Goal: Information Seeking & Learning: Learn about a topic

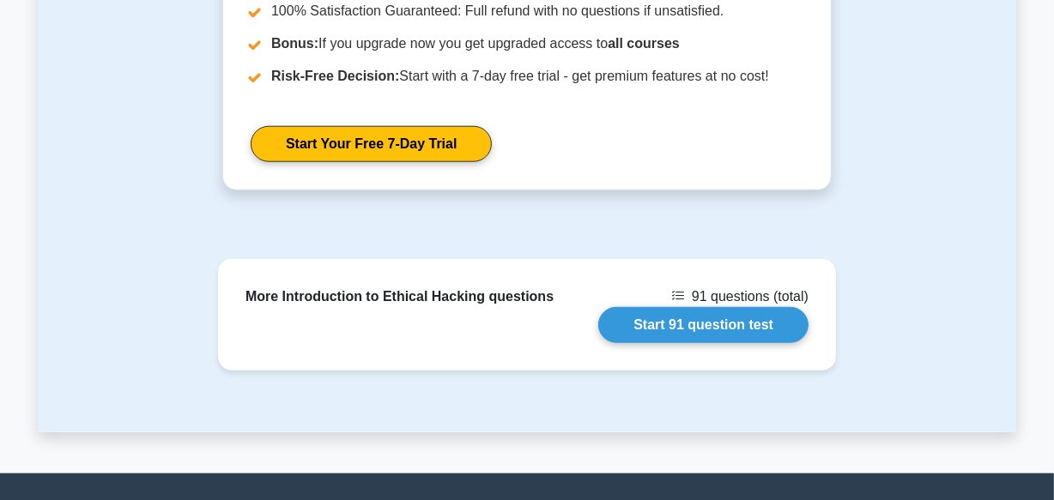
scroll to position [1504, 0]
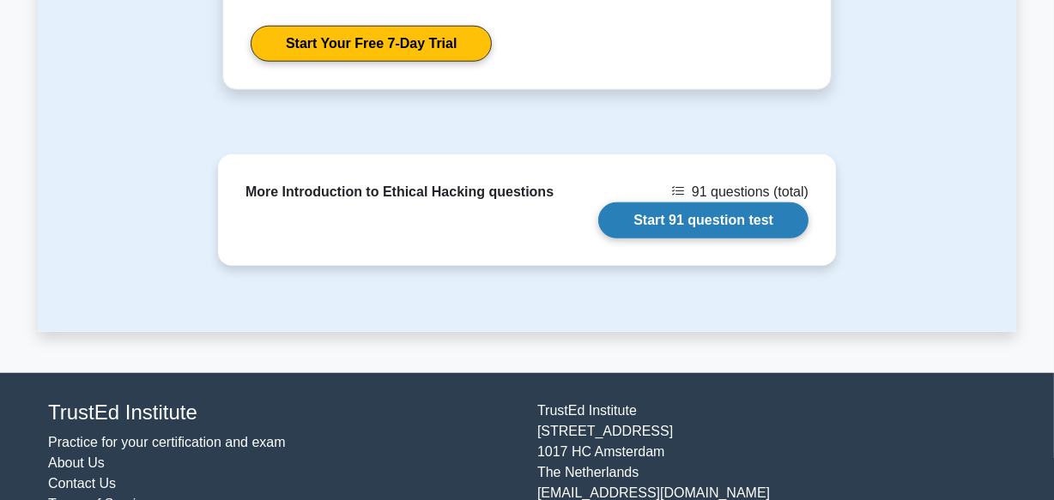
click at [737, 202] on link "Start 91 question test" at bounding box center [703, 220] width 210 height 36
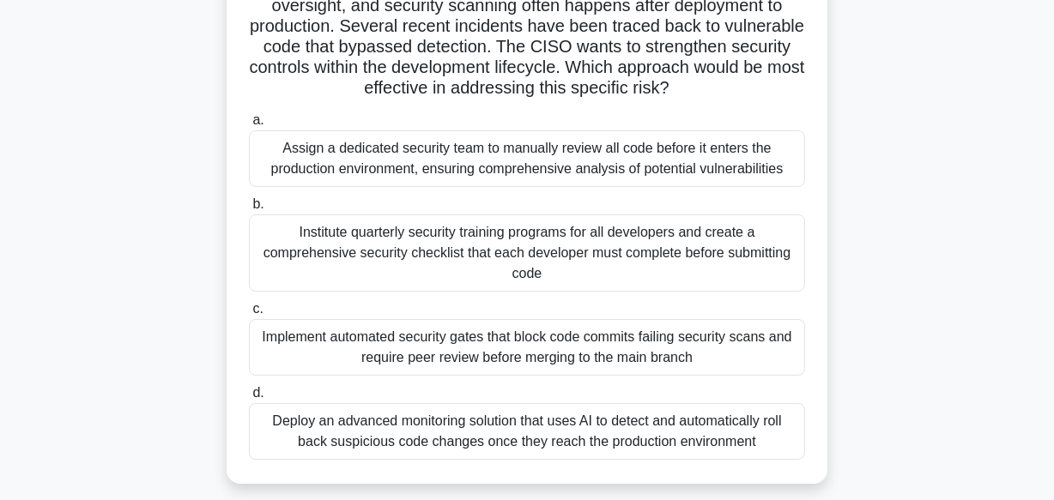
scroll to position [218, 0]
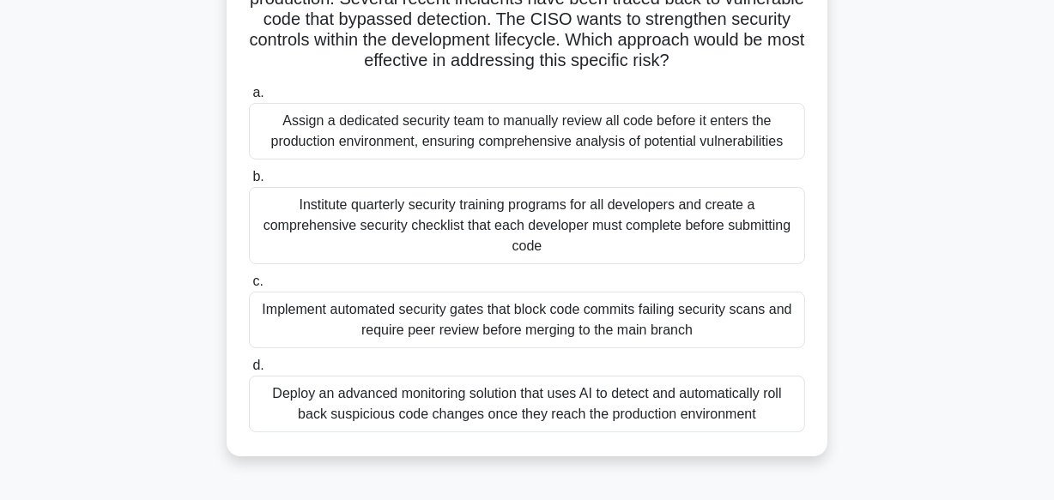
click at [575, 125] on div "Assign a dedicated security team to manually review all code before it enters t…" at bounding box center [527, 131] width 556 height 57
click at [249, 99] on input "a. Assign a dedicated security team to manually review all code before it enter…" at bounding box center [249, 93] width 0 height 11
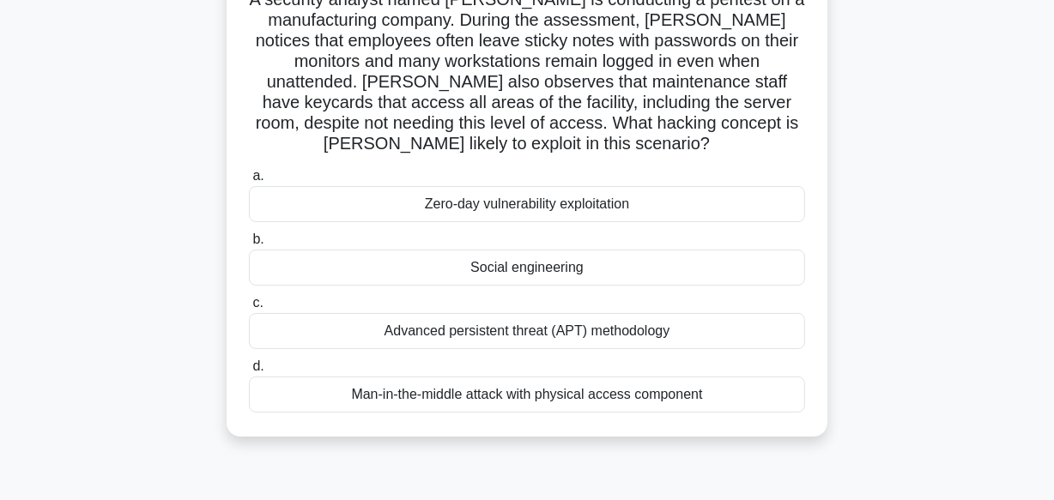
scroll to position [0, 0]
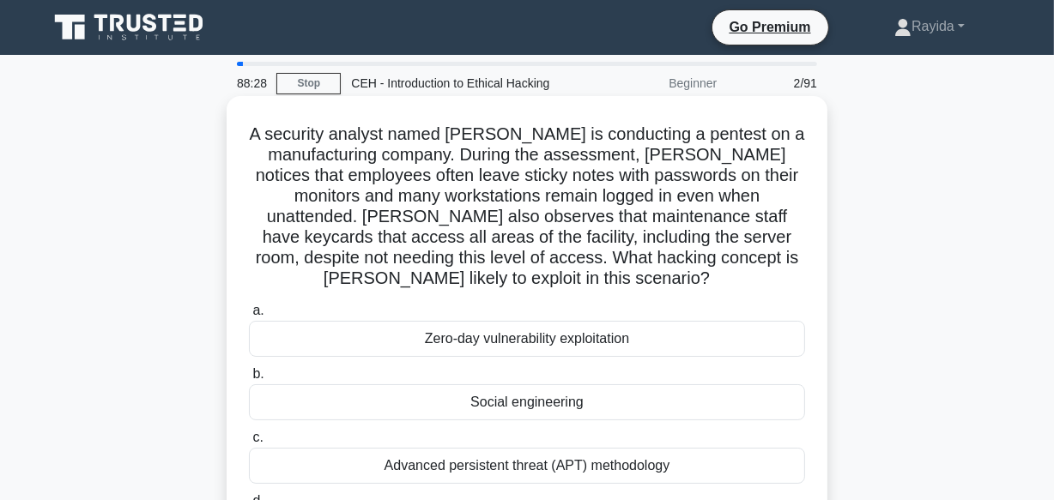
click at [663, 407] on div "Social engineering" at bounding box center [527, 402] width 556 height 36
click at [249, 380] on input "b. Social engineering" at bounding box center [249, 374] width 0 height 11
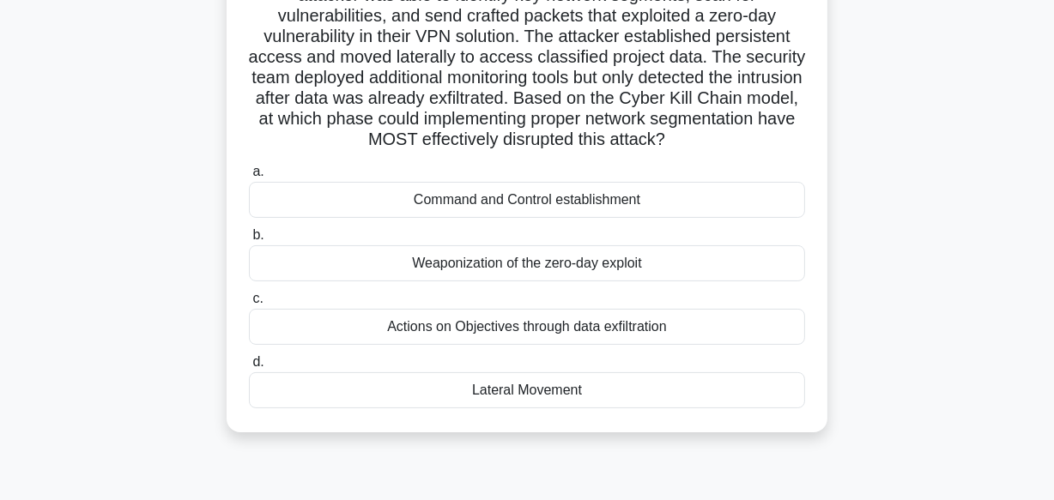
scroll to position [187, 0]
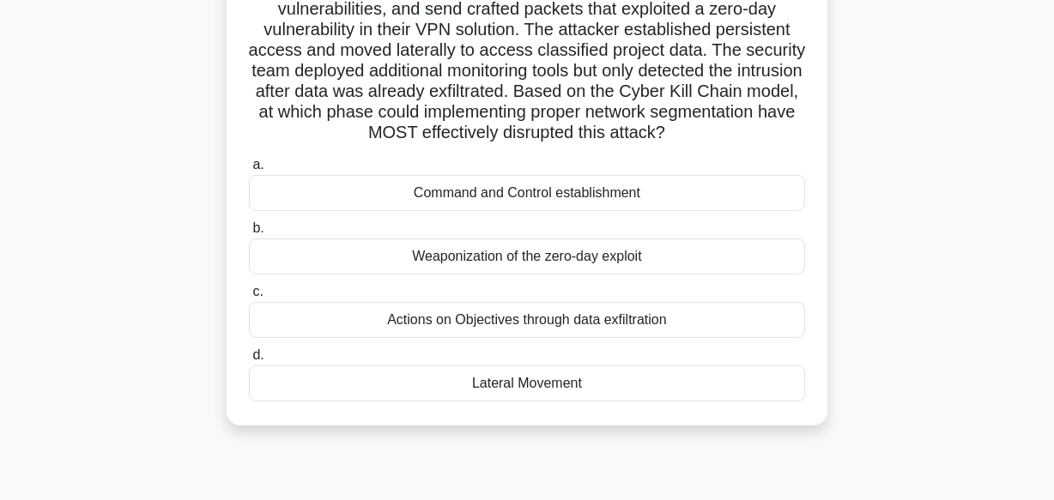
click at [771, 317] on div "Actions on Objectives through data exfiltration" at bounding box center [527, 320] width 556 height 36
click at [249, 298] on input "c. Actions on Objectives through data exfiltration" at bounding box center [249, 292] width 0 height 11
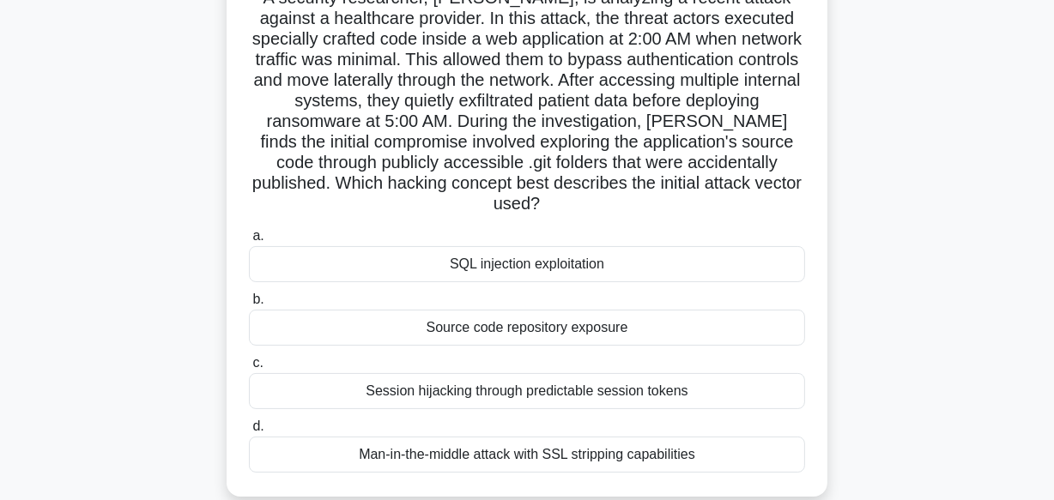
scroll to position [155, 0]
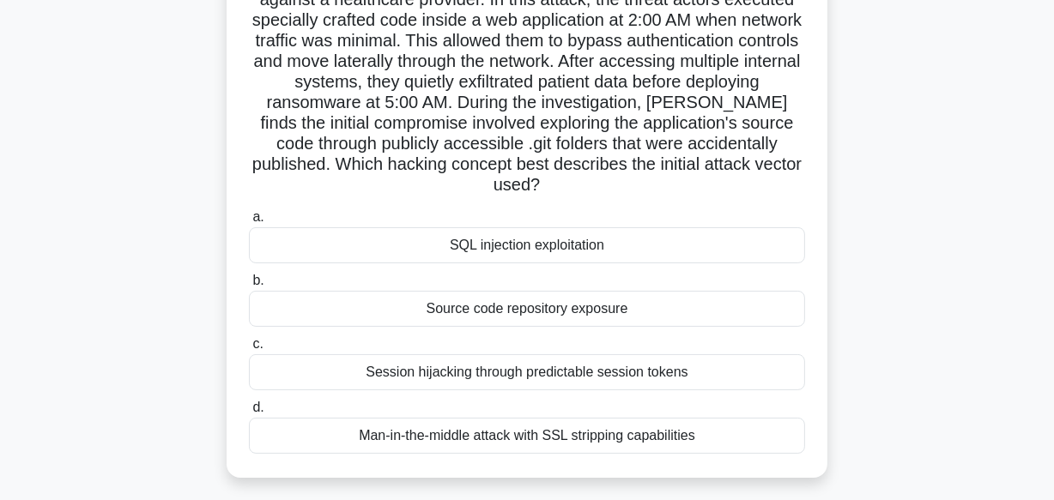
click at [722, 227] on div "SQL injection exploitation" at bounding box center [527, 245] width 556 height 36
click at [249, 216] on input "a. SQL injection exploitation" at bounding box center [249, 217] width 0 height 11
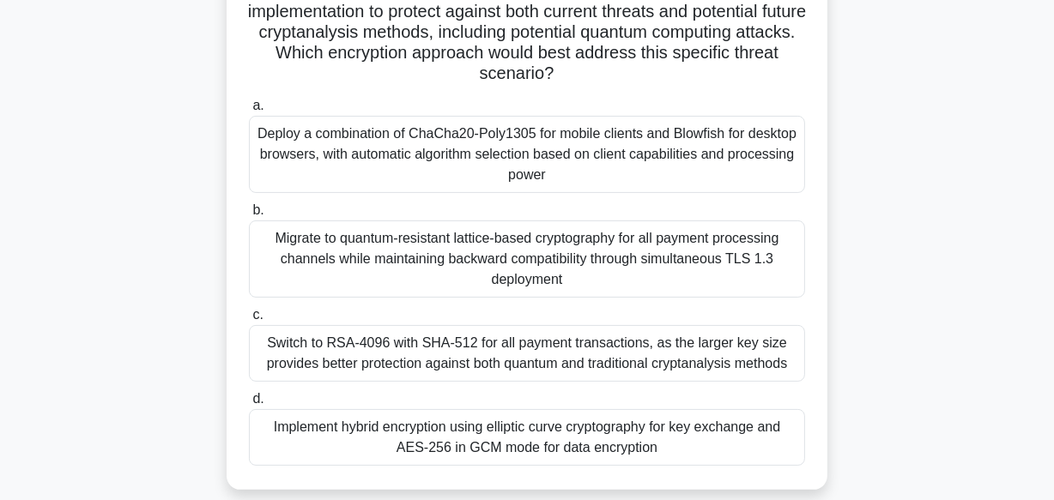
scroll to position [281, 0]
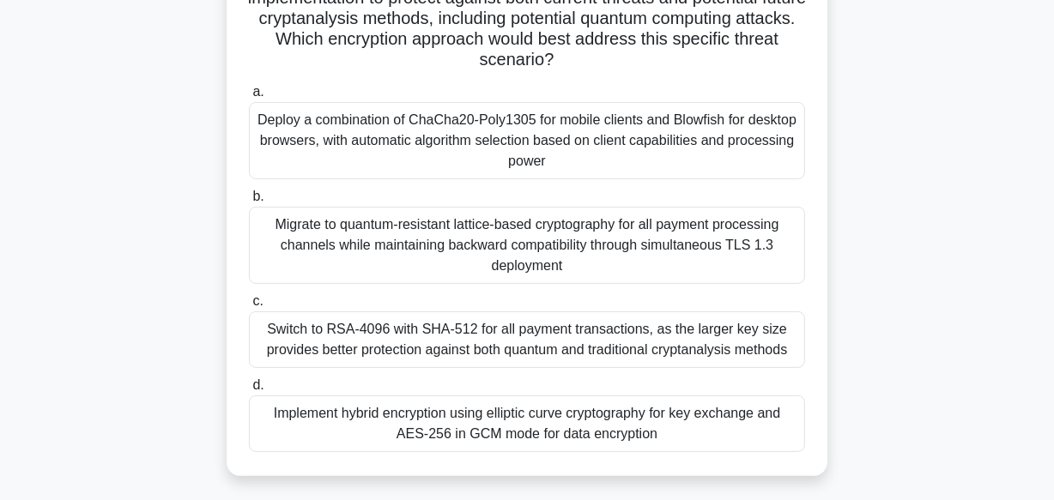
click at [721, 351] on div "Switch to RSA-4096 with SHA-512 for all payment transactions, as the larger key…" at bounding box center [527, 339] width 556 height 57
click at [249, 307] on input "c. Switch to RSA-4096 with SHA-512 for all payment transactions, as the larger …" at bounding box center [249, 301] width 0 height 11
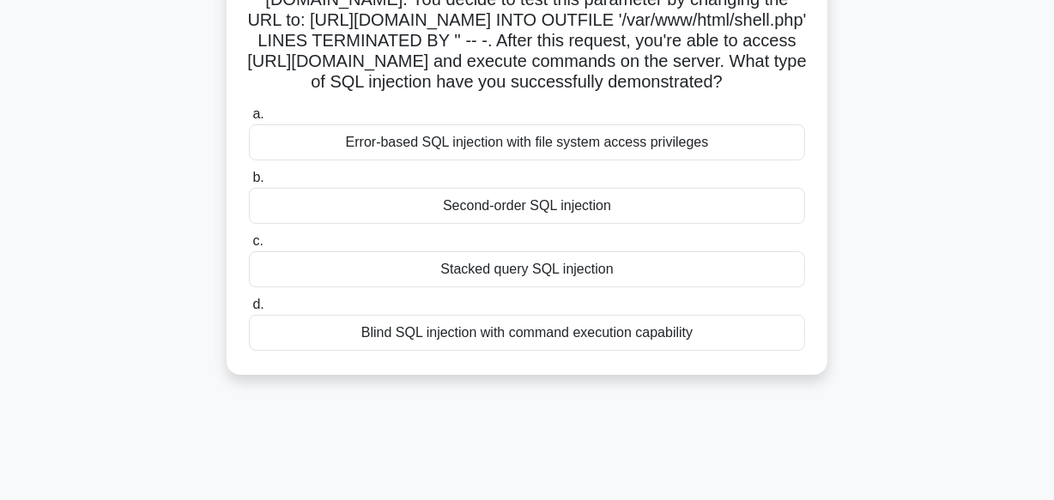
scroll to position [0, 0]
